Goal: Find contact information: Find contact information

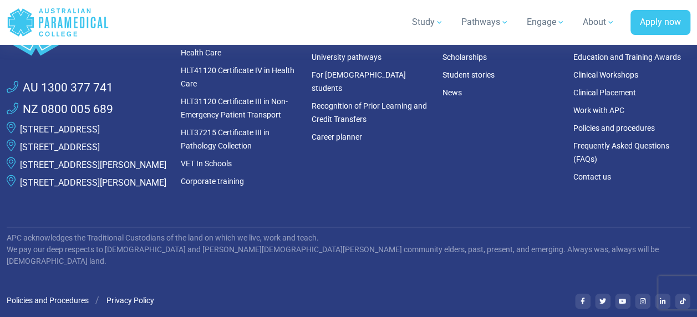
scroll to position [3215, 0]
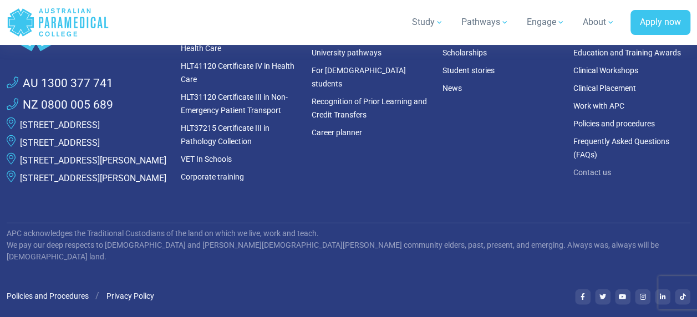
click at [589, 168] on link "Contact us" at bounding box center [592, 172] width 38 height 9
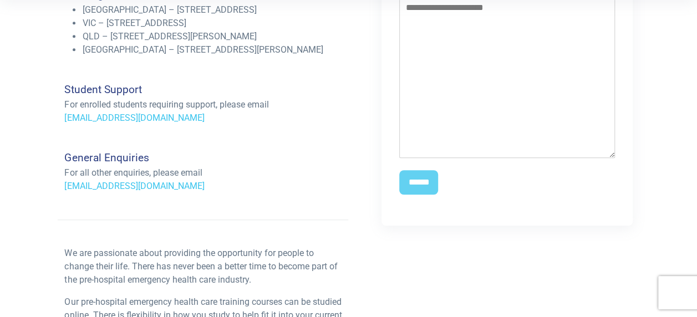
scroll to position [388, 0]
drag, startPoint x: 186, startPoint y: 203, endPoint x: 64, endPoint y: 201, distance: 121.4
click at [64, 192] on div "General Enquiries For all other enquiries, please email info@apcollege.edu.au" at bounding box center [203, 172] width 290 height 42
copy link "info@apcollege.edu.au"
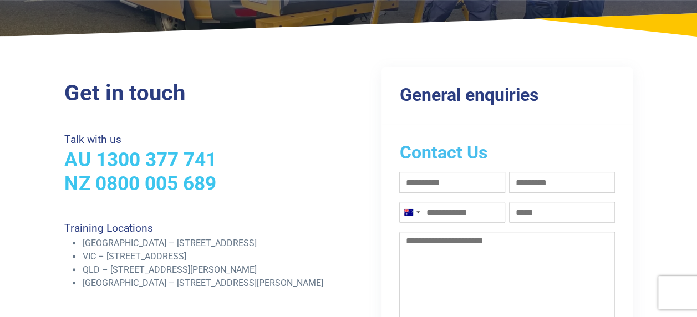
scroll to position [0, 0]
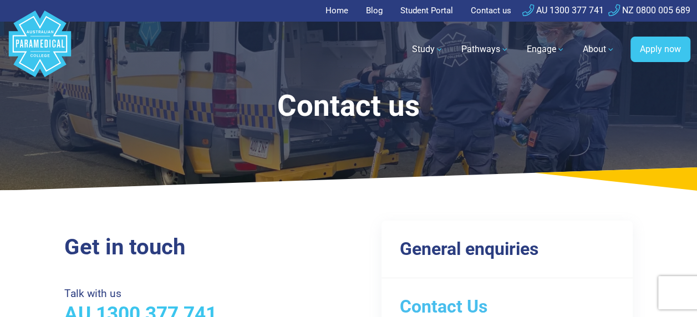
click at [325, 11] on link "Home" at bounding box center [339, 11] width 29 height 22
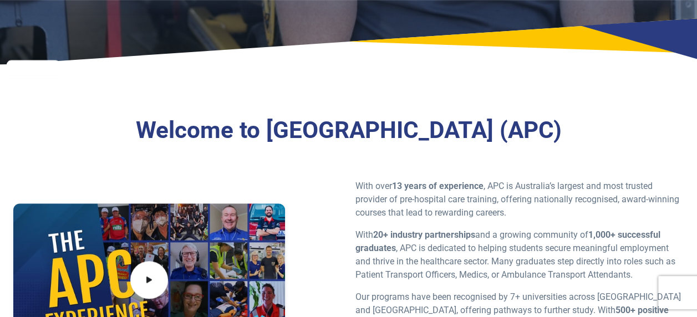
scroll to position [388, 0]
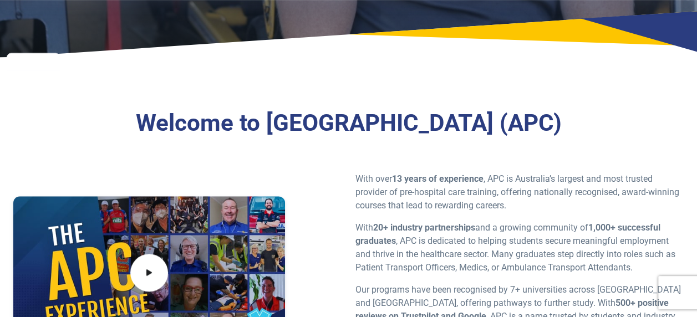
drag, startPoint x: 221, startPoint y: 119, endPoint x: 605, endPoint y: 129, distance: 384.3
click at [605, 129] on h3 "Welcome to Australian Paramedical College (APC)" at bounding box center [349, 123] width 570 height 28
copy h3 "Australian Paramedical College (APC"
click at [589, 44] on icon at bounding box center [348, 34] width 697 height 47
